Goal: Check status: Check status

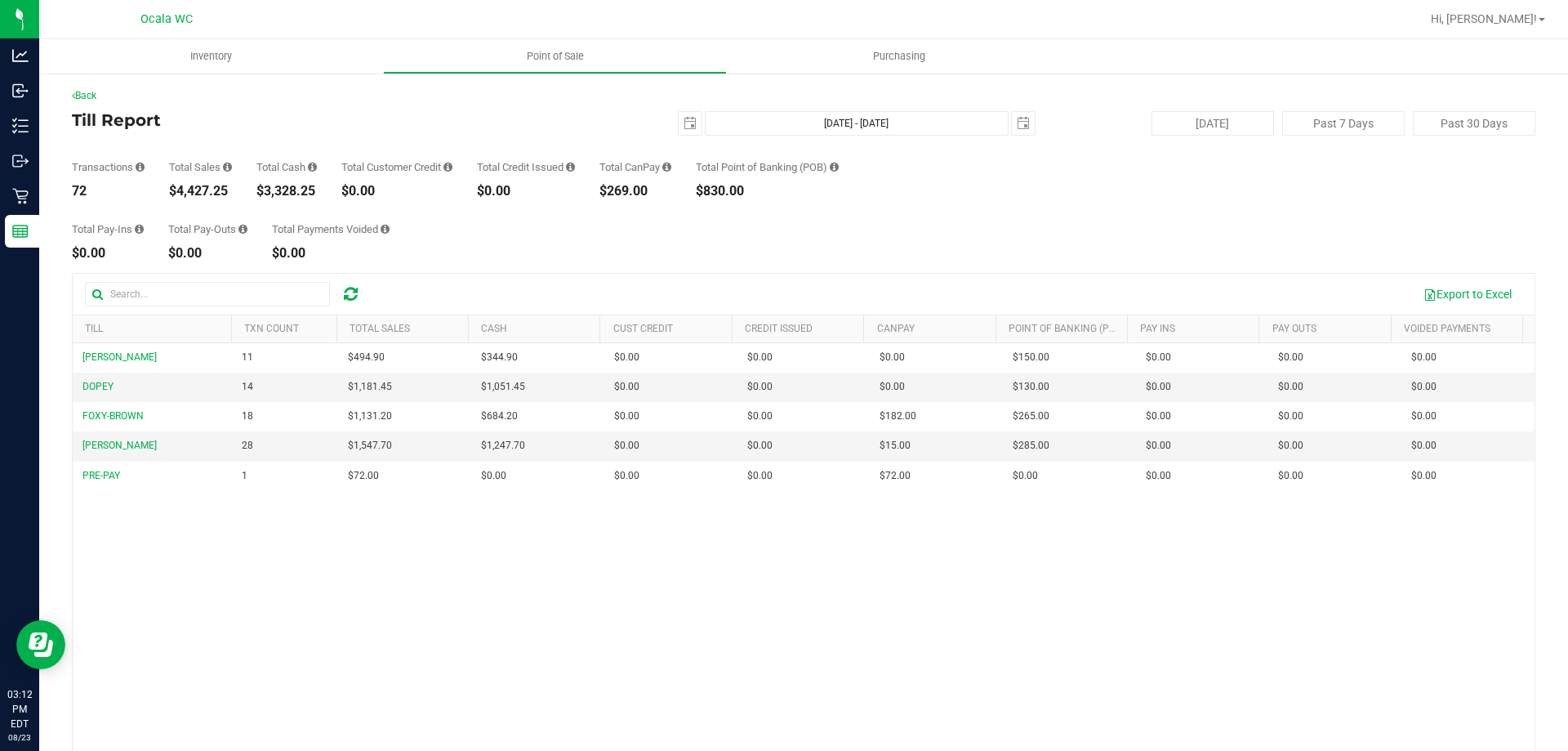
click at [696, 699] on div "BRANDY-CLARK 11 $494.90 $344.90 $0.00 $0.00 $0.00 $0.00 $0.00 $150.00 $0.00 $0.…" at bounding box center [804, 580] width 1462 height 474
